Goal: Transaction & Acquisition: Purchase product/service

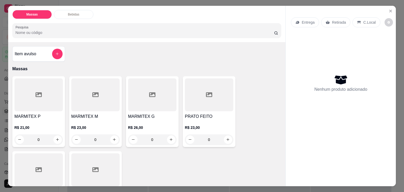
click at [97, 102] on div at bounding box center [95, 94] width 48 height 33
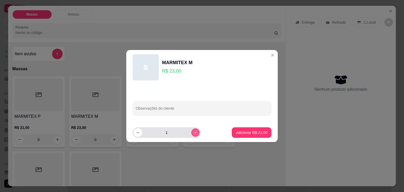
click at [194, 133] on icon "increase-product-quantity" at bounding box center [195, 132] width 3 height 3
click at [194, 133] on icon "increase-product-quantity" at bounding box center [196, 133] width 4 height 4
type input "5"
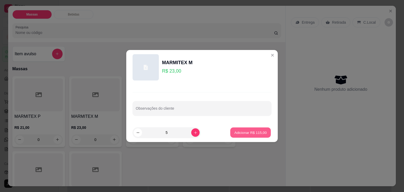
click at [242, 131] on p "Adicionar R$ 115,00" at bounding box center [251, 132] width 32 height 5
type input "5"
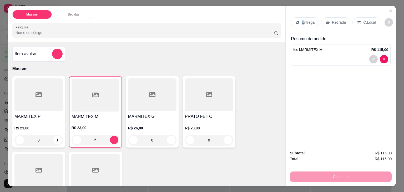
click at [302, 20] on p "Entrega" at bounding box center [308, 22] width 13 height 5
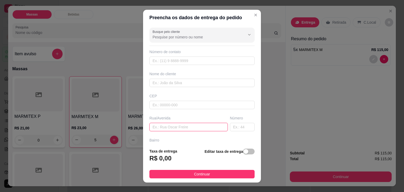
click at [176, 125] on input "text" at bounding box center [189, 127] width 78 height 8
type input "prai dos namorado"
click at [244, 152] on div "button" at bounding box center [246, 151] width 5 height 5
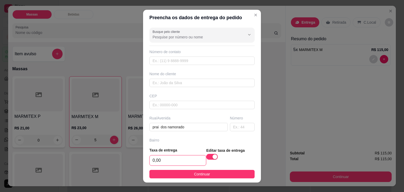
click at [184, 163] on input "0,00" at bounding box center [178, 161] width 56 height 10
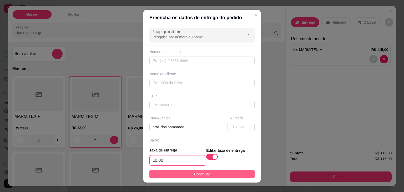
type input "10,00"
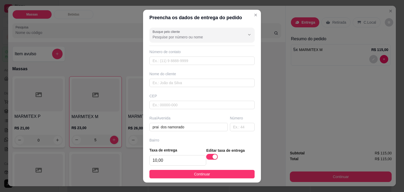
drag, startPoint x: 193, startPoint y: 175, endPoint x: 201, endPoint y: 172, distance: 8.4
click at [194, 175] on span "Continuar" at bounding box center [202, 174] width 16 height 6
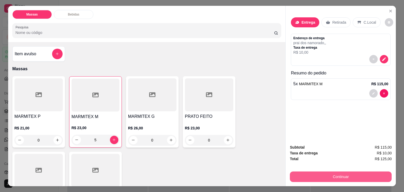
click at [359, 172] on button "Continuar" at bounding box center [341, 177] width 102 height 11
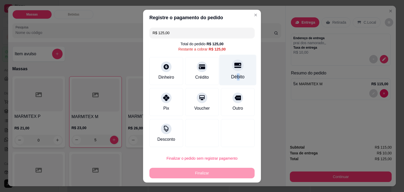
click at [233, 74] on div "Débito" at bounding box center [237, 76] width 13 height 7
type input "R$ 0,00"
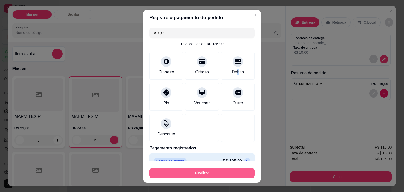
click at [216, 172] on button "Finalizar" at bounding box center [202, 173] width 105 height 11
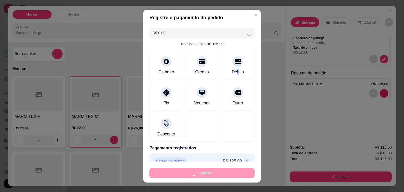
type input "0"
type input "-R$ 125,00"
